Goal: Navigation & Orientation: Find specific page/section

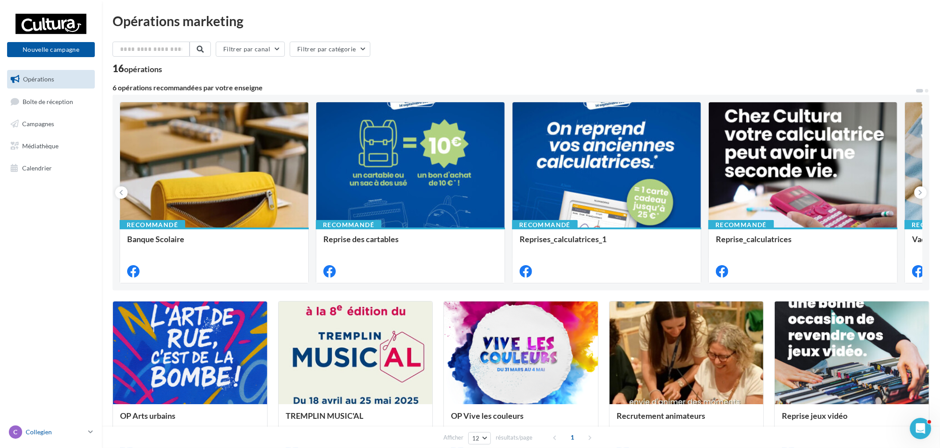
click at [82, 436] on p "Collegien" at bounding box center [55, 432] width 59 height 9
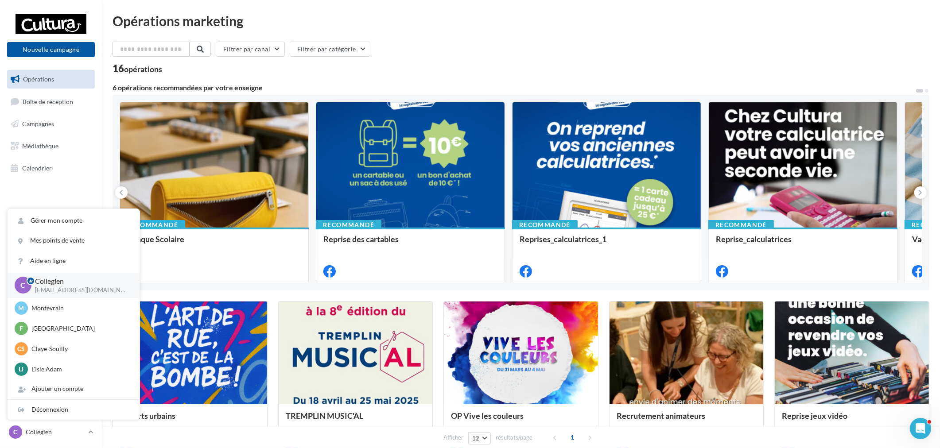
click at [87, 196] on nav "Nouvelle campagne Nouvelle campagne Opérations Boîte de réception Campagnes Méd…" at bounding box center [51, 224] width 102 height 448
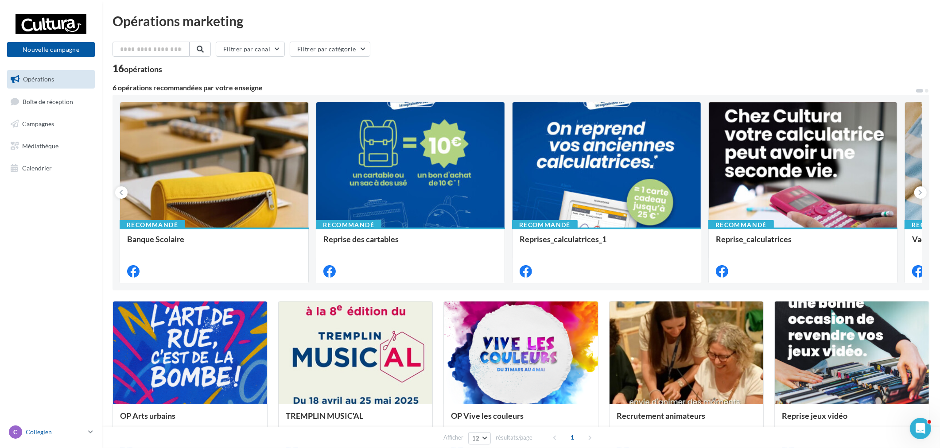
click at [75, 434] on p "Collegien" at bounding box center [55, 432] width 59 height 9
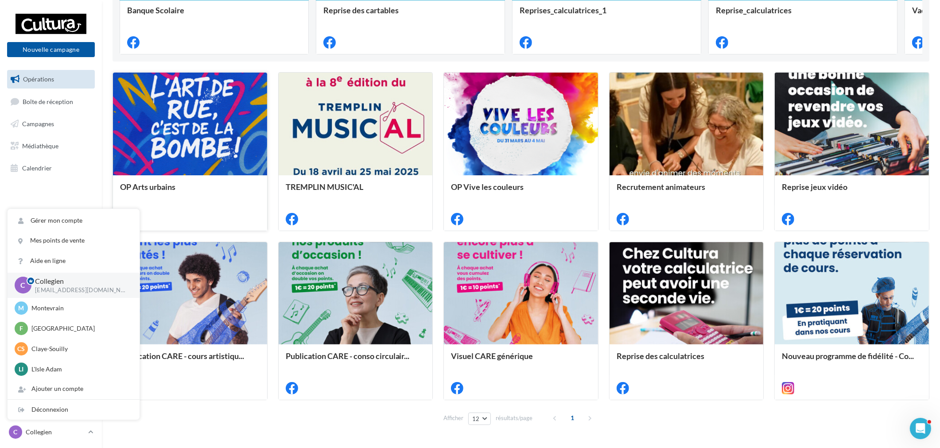
scroll to position [254, 0]
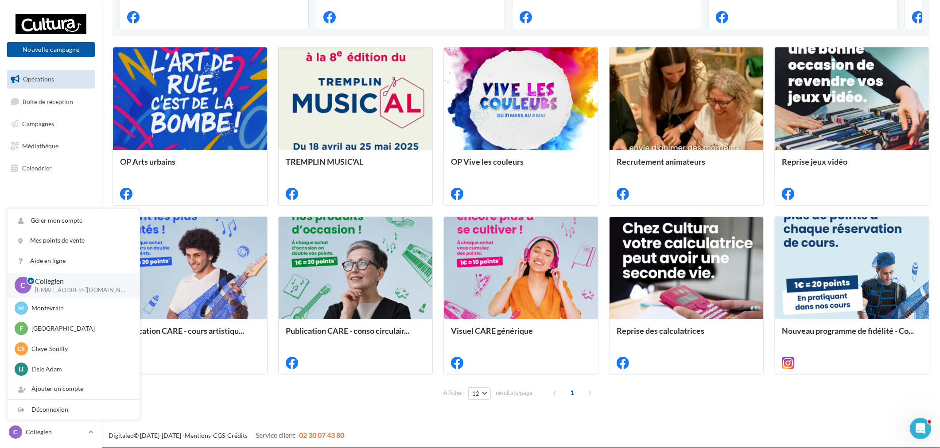
click at [52, 111] on ul "Opérations Boîte de réception Campagnes Médiathèque Calendrier" at bounding box center [51, 123] width 95 height 114
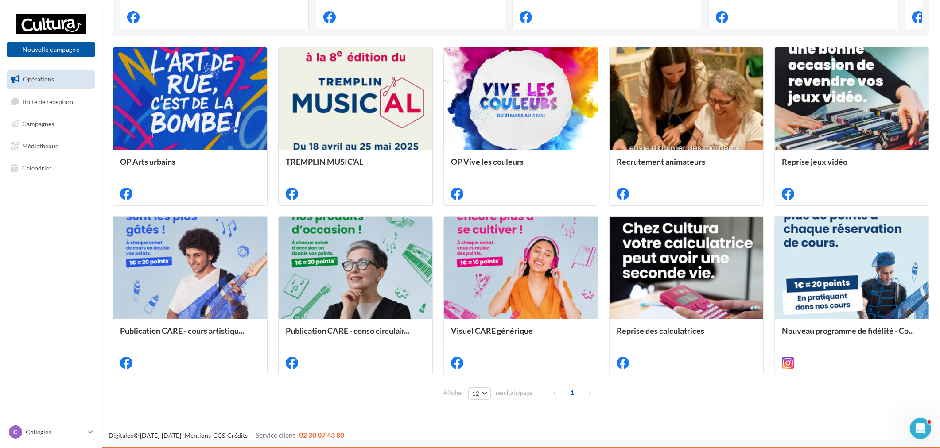
click at [52, 114] on ul "Opérations Boîte de réception Campagnes Médiathèque Calendrier" at bounding box center [51, 123] width 95 height 114
click at [53, 115] on link "Campagnes" at bounding box center [50, 124] width 91 height 19
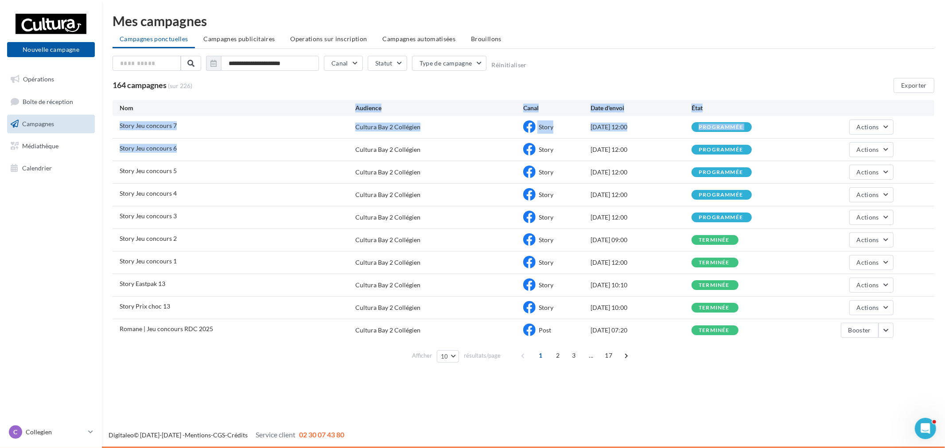
drag, startPoint x: 132, startPoint y: 106, endPoint x: 235, endPoint y: 175, distance: 124.5
click at [232, 173] on div "Nom Audience Canal Date d'envoi État Story Jeu concours 7 Cultura Bay 2 Collégi…" at bounding box center [522, 233] width 821 height 266
drag, startPoint x: 326, startPoint y: 209, endPoint x: 279, endPoint y: 204, distance: 47.1
click at [326, 209] on div "Story Jeu concours 3 Cultura Bay 2 Collégien Story 03/09/2025 12:00 programmée …" at bounding box center [522, 217] width 821 height 22
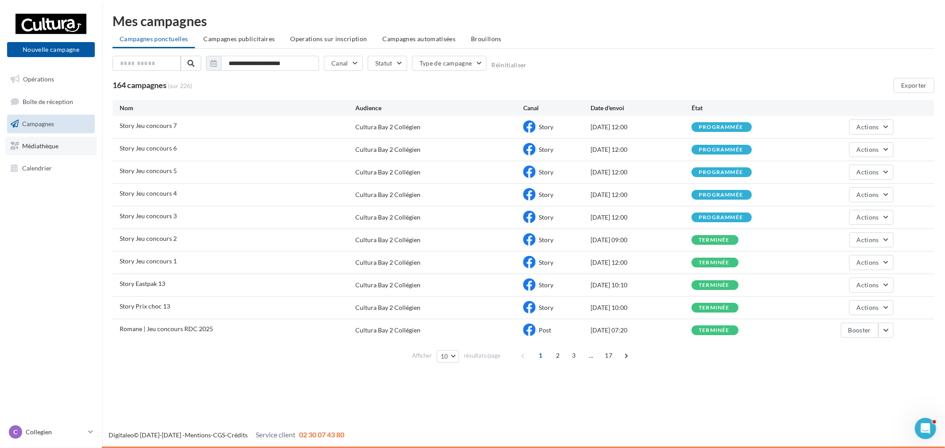
click at [54, 146] on span "Médiathèque" at bounding box center [40, 146] width 36 height 8
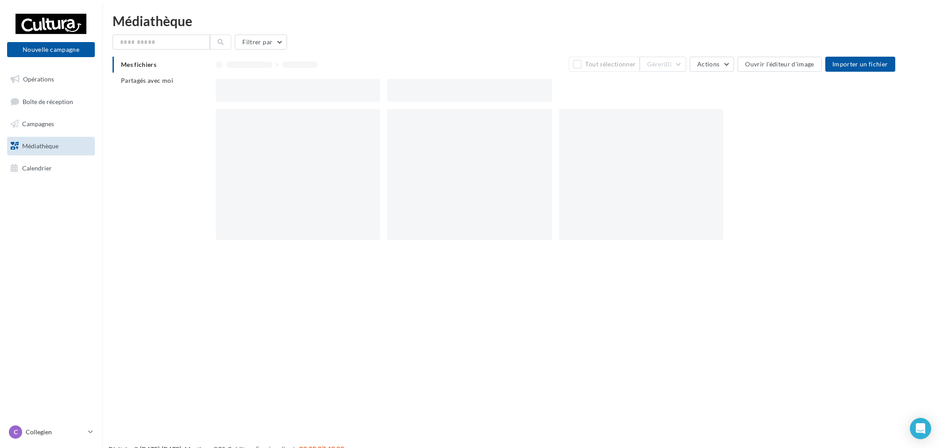
click at [58, 85] on link "Opérations" at bounding box center [50, 79] width 91 height 19
